Goal: Transaction & Acquisition: Purchase product/service

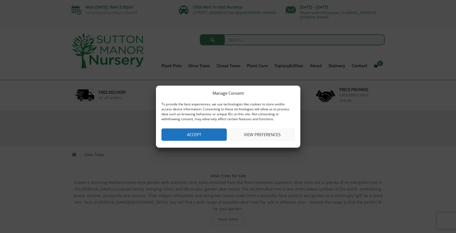
click at [217, 137] on button "Accept" at bounding box center [193, 135] width 65 height 12
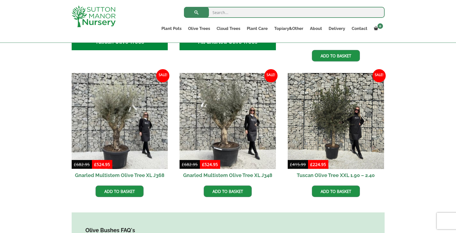
scroll to position [312, 0]
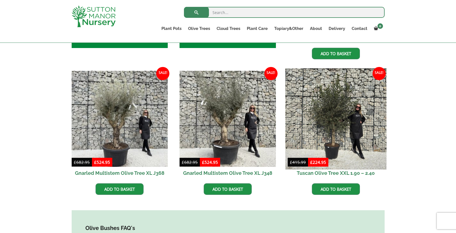
click at [346, 133] on img at bounding box center [335, 118] width 101 height 101
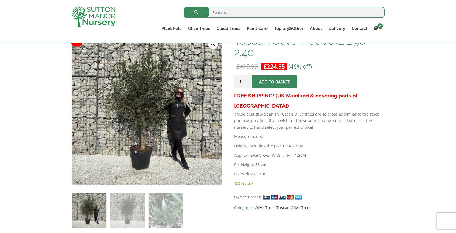
scroll to position [107, 0]
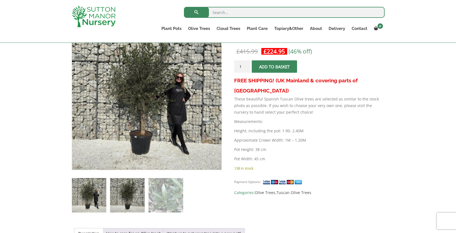
click at [124, 190] on img at bounding box center [127, 195] width 34 height 34
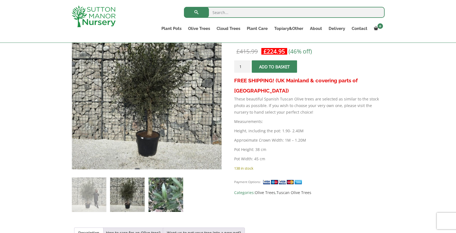
click at [169, 190] on img at bounding box center [166, 195] width 34 height 34
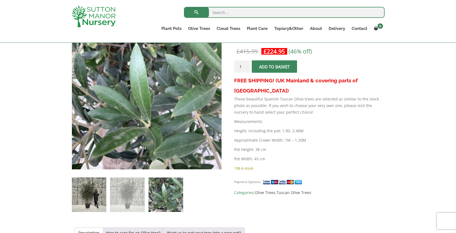
click at [102, 194] on img at bounding box center [89, 195] width 34 height 34
